Goal: Complete application form

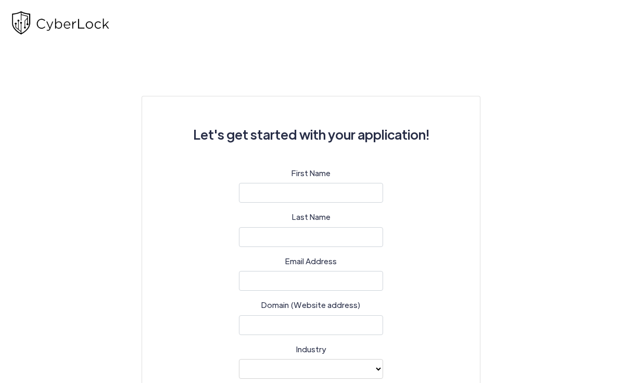
select select
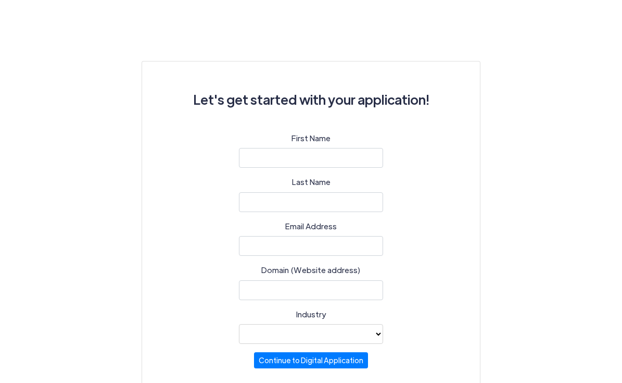
scroll to position [46, 0]
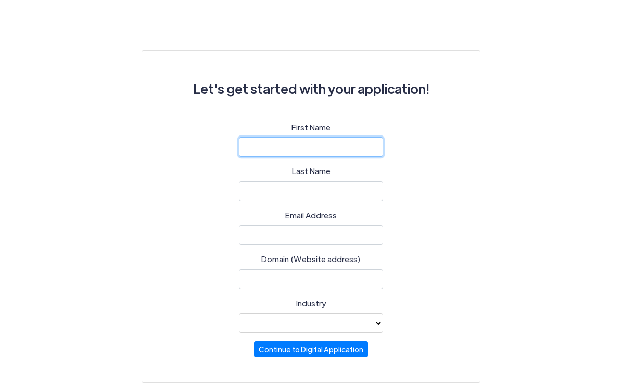
click at [317, 143] on input "text" at bounding box center [311, 147] width 144 height 20
type input "[PERSON_NAME]"
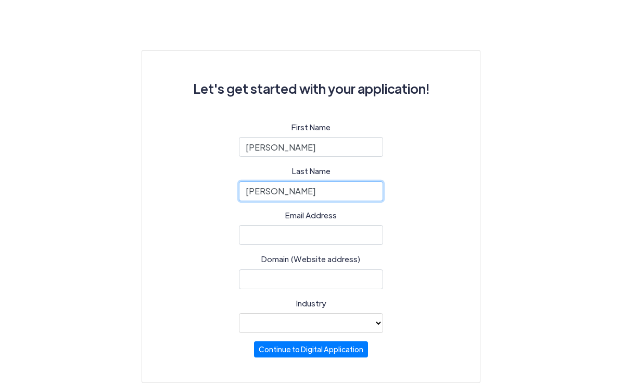
type input "[PERSON_NAME]"
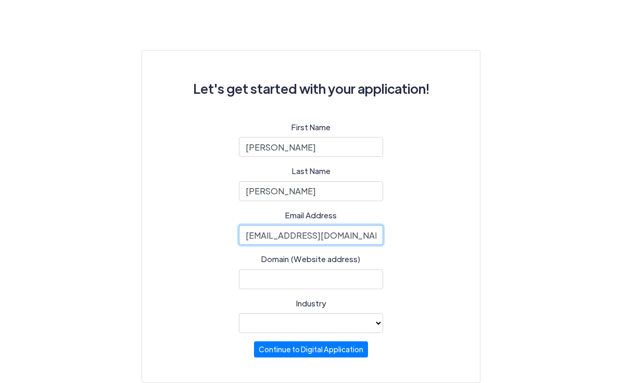
type input "[EMAIL_ADDRESS][DOMAIN_NAME]"
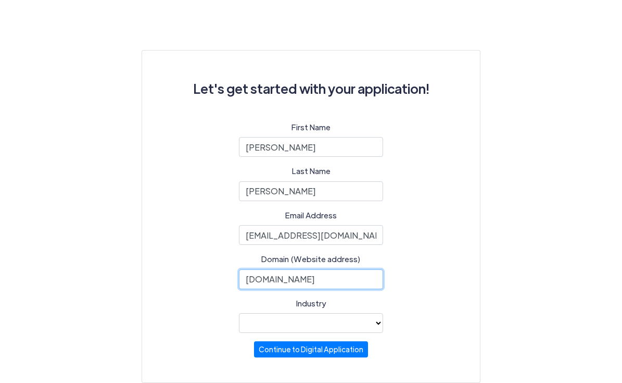
type input "[DOMAIN_NAME]"
click at [316, 327] on select "Automotive Healthcare Legal Other industry not noted Professional Services (e.g…" at bounding box center [311, 323] width 144 height 20
select select "38"
click at [239, 313] on select "Automotive Healthcare Legal Other industry not noted Professional Services (e.g…" at bounding box center [311, 323] width 144 height 20
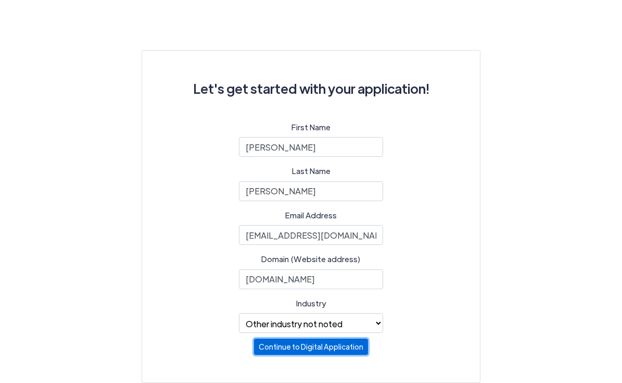
click at [293, 347] on button "Continue to Digital Application" at bounding box center [311, 346] width 114 height 16
